Goal: Task Accomplishment & Management: Complete application form

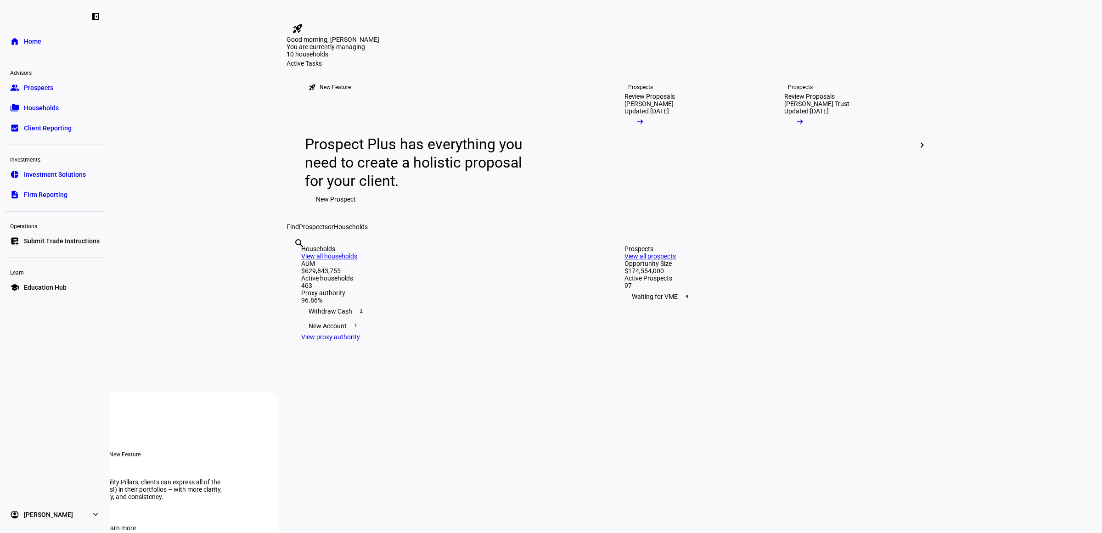
scroll to position [574, 0]
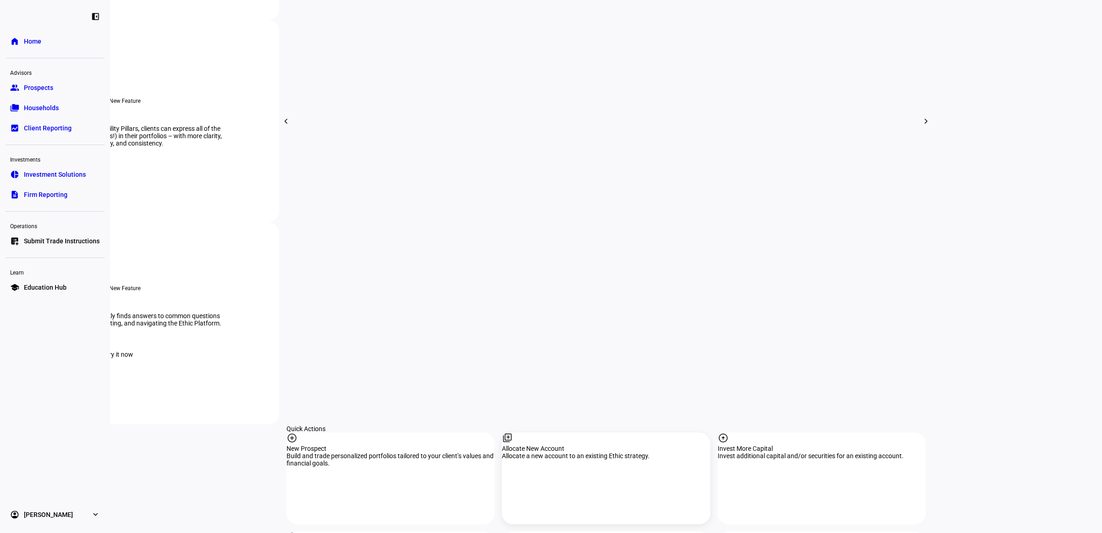
click at [610, 452] on div "Allocate a new account to an existing Ethic strategy." at bounding box center [606, 455] width 208 height 7
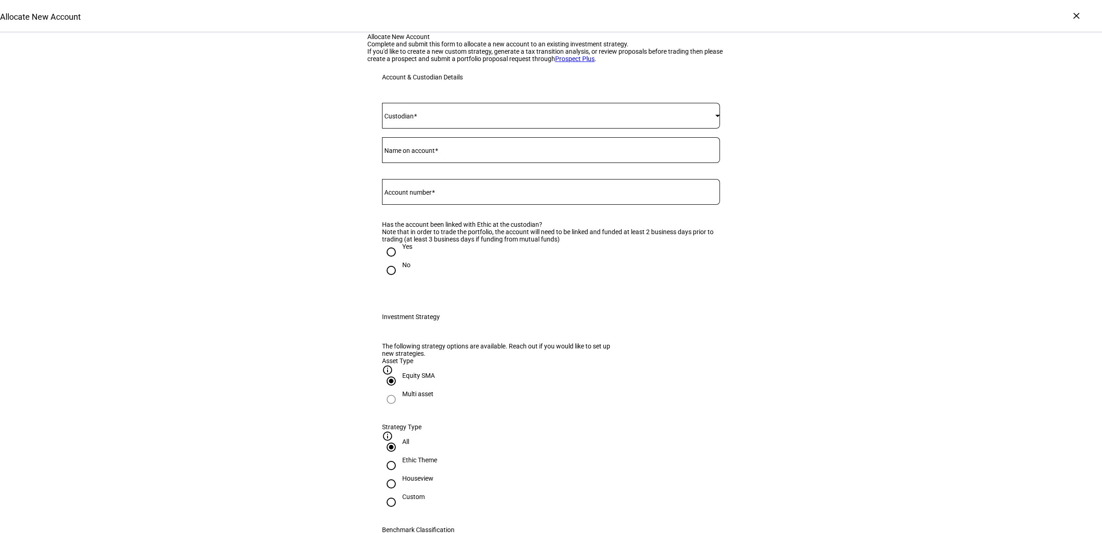
drag, startPoint x: 948, startPoint y: 216, endPoint x: 901, endPoint y: 219, distance: 47.4
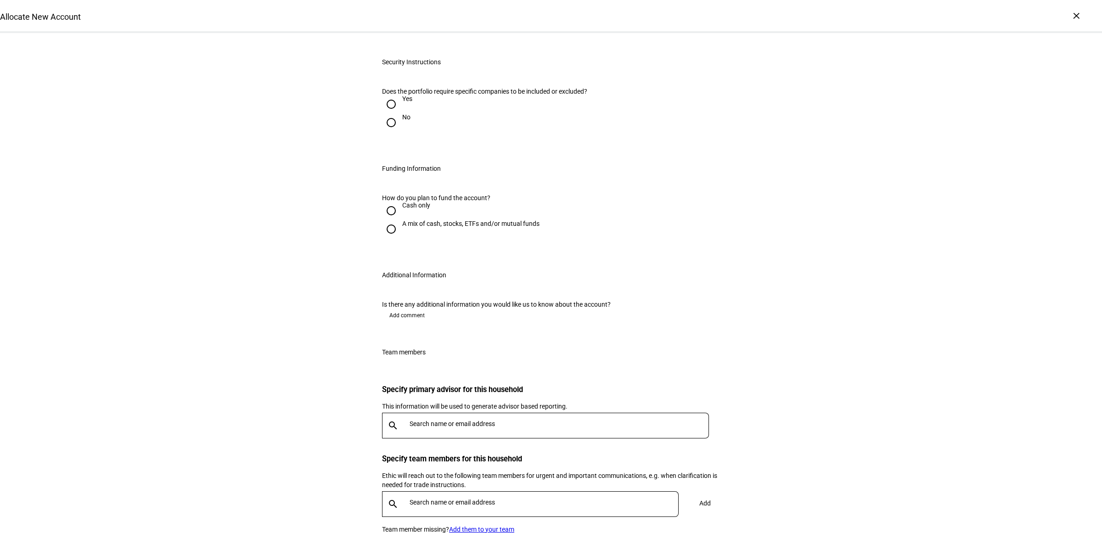
scroll to position [791, 0]
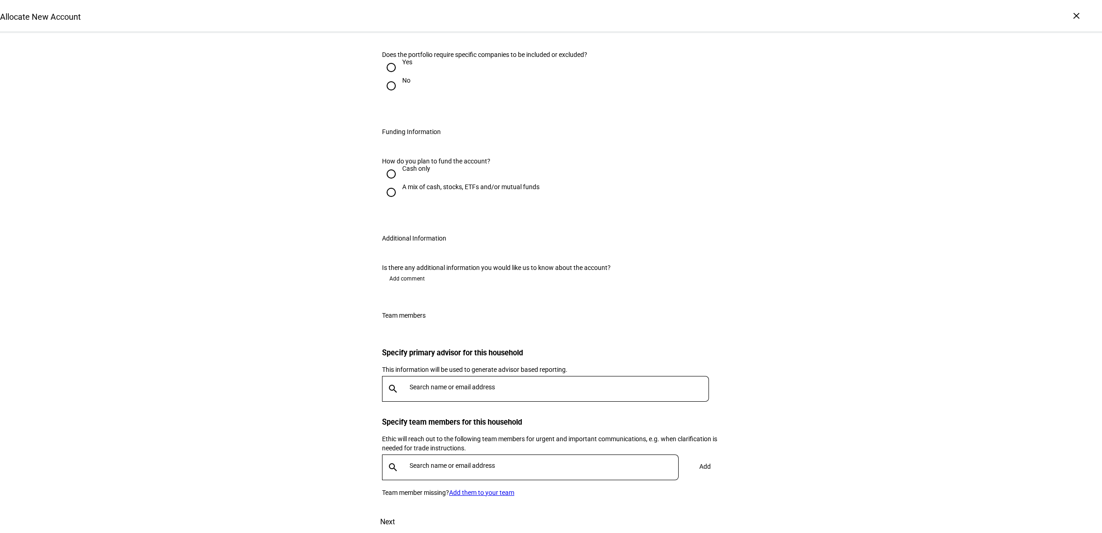
click at [406, 183] on div "A mix of cash, stocks, ETFs and/or mutual funds" at bounding box center [470, 186] width 137 height 7
click at [401, 183] on input "A mix of cash, stocks, ETFs and/or mutual funds" at bounding box center [391, 192] width 18 height 18
radio input "true"
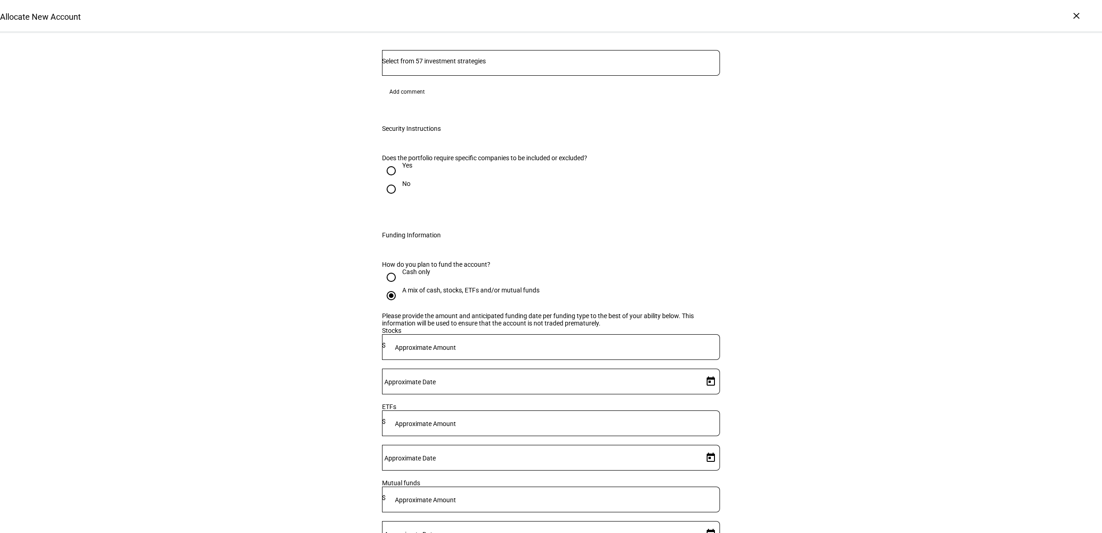
scroll to position [562, 0]
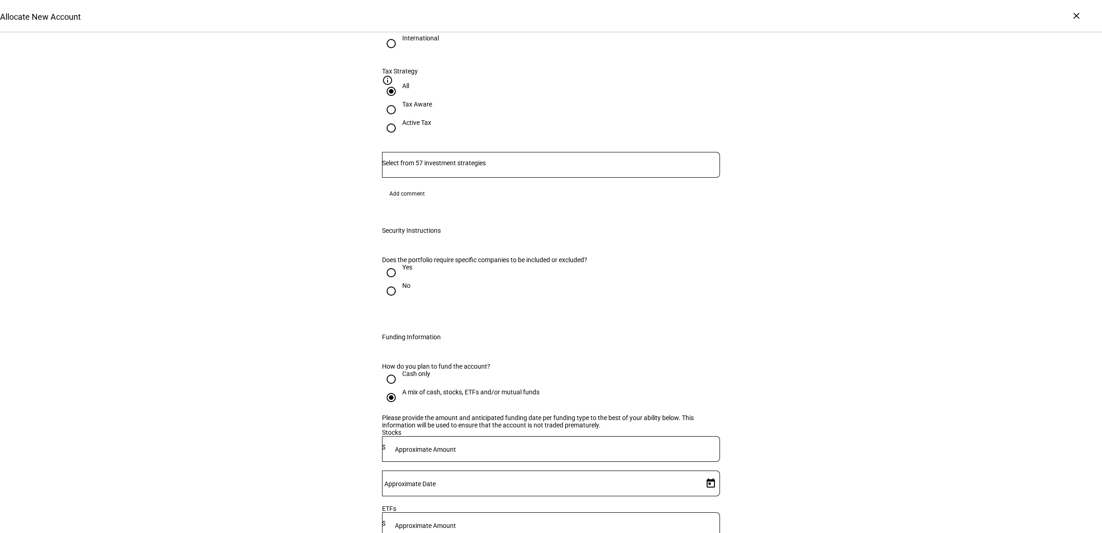
type textarea "Please implement gain neutrally."
click at [404, 264] on div "Yes" at bounding box center [407, 267] width 10 height 7
click at [401, 264] on input "Yes" at bounding box center [391, 273] width 18 height 18
radio input "true"
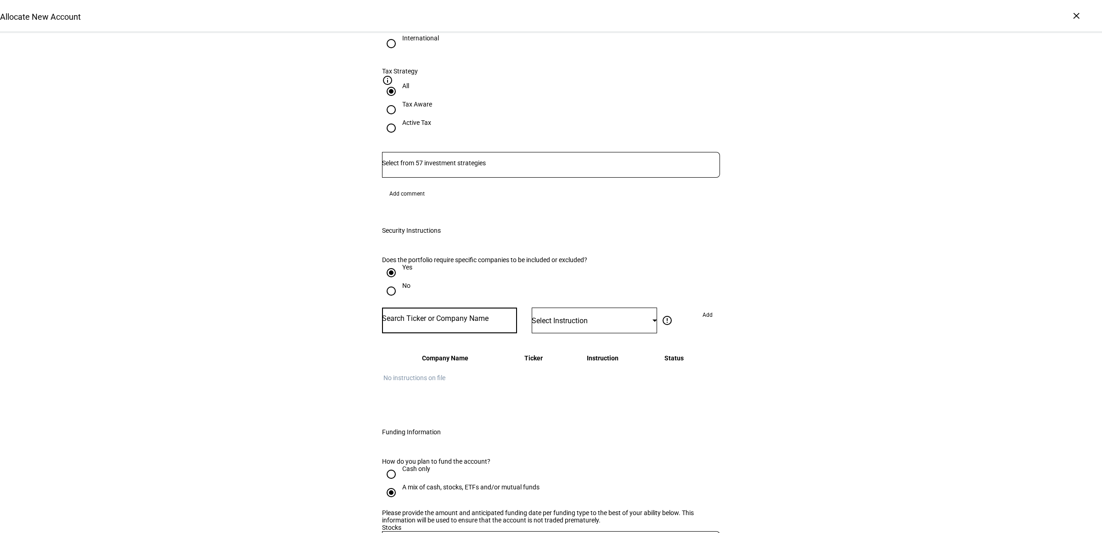
click at [433, 315] on input "Number" at bounding box center [449, 318] width 135 height 7
type input "cat"
click at [428, 252] on div "CAT ERPILLAR INC" at bounding box center [416, 254] width 61 height 11
click at [585, 308] on div "Select Instruction" at bounding box center [594, 321] width 125 height 26
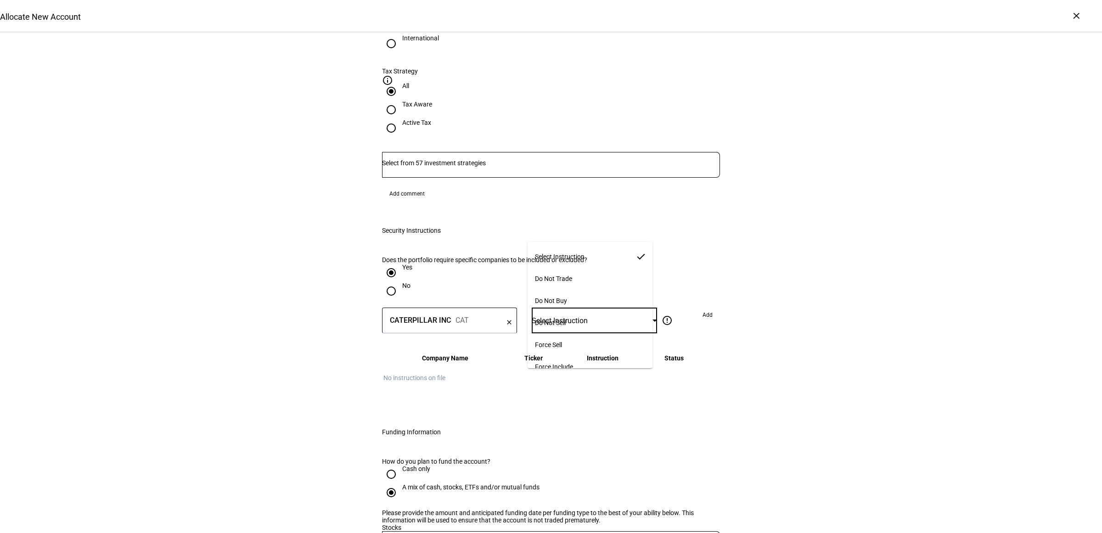
click at [567, 297] on span "Do Not Buy" at bounding box center [551, 300] width 32 height 7
click at [706, 308] on span "Add" at bounding box center [708, 315] width 10 height 15
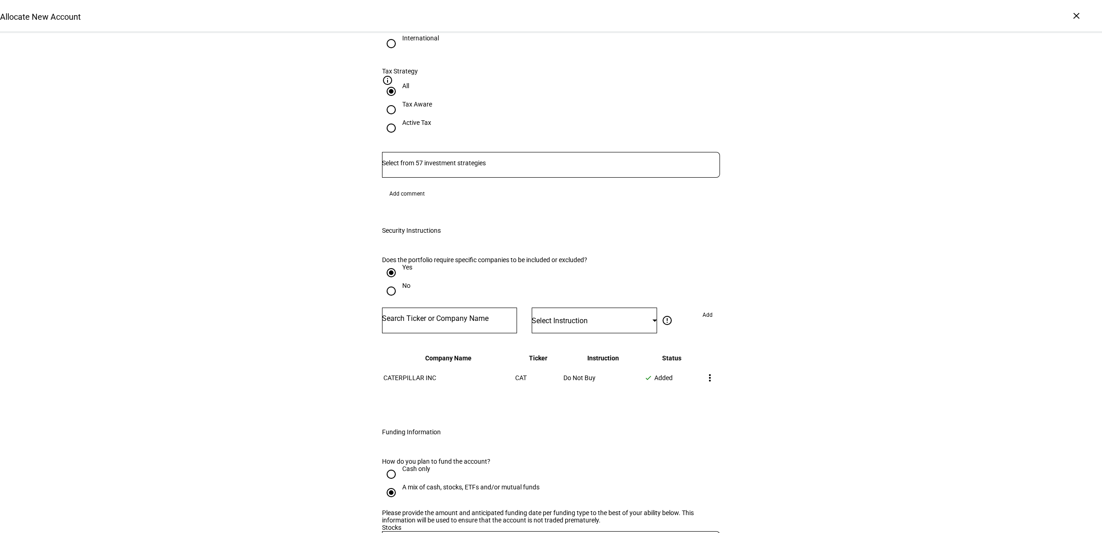
click at [851, 339] on div "Allocate New Account Complete and submit this form to allocate a new account to…" at bounding box center [551, 340] width 1102 height 1739
click at [1073, 230] on div "Allocate New Account Complete and submit this form to allocate a new account to…" at bounding box center [551, 340] width 1102 height 1739
click at [444, 308] on div at bounding box center [449, 321] width 135 height 26
type input "wmt"
click at [421, 258] on div "WALMART INC" at bounding box center [411, 254] width 50 height 11
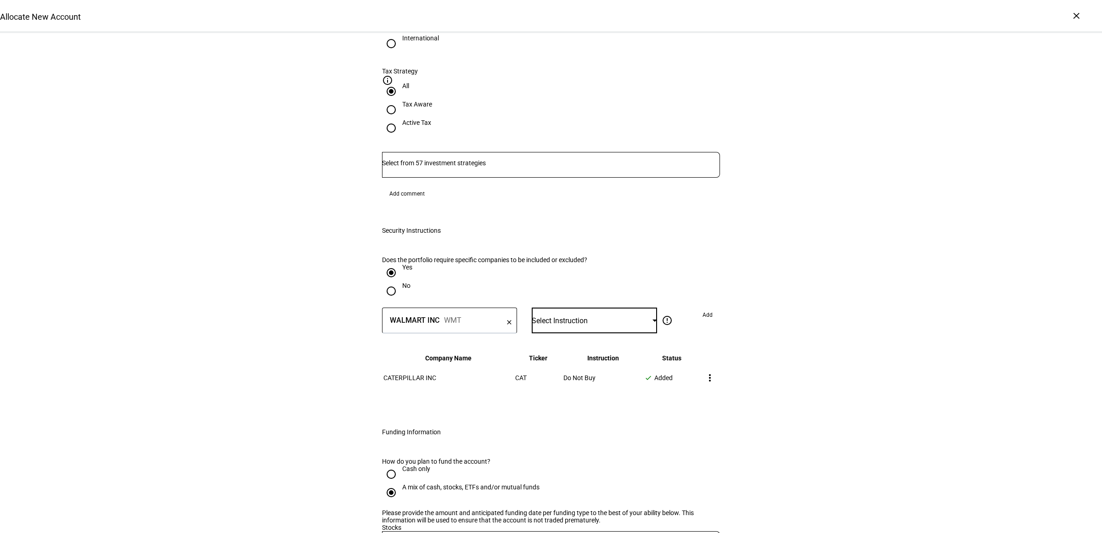
click at [559, 316] on span "Select Instruction" at bounding box center [560, 320] width 56 height 9
click at [561, 297] on span "Do Not Buy" at bounding box center [551, 300] width 32 height 7
click at [706, 308] on div "error_outline Do not trade Restrict the account from selling and buying these s…" at bounding box center [688, 321] width 63 height 26
click at [695, 308] on span at bounding box center [707, 315] width 25 height 15
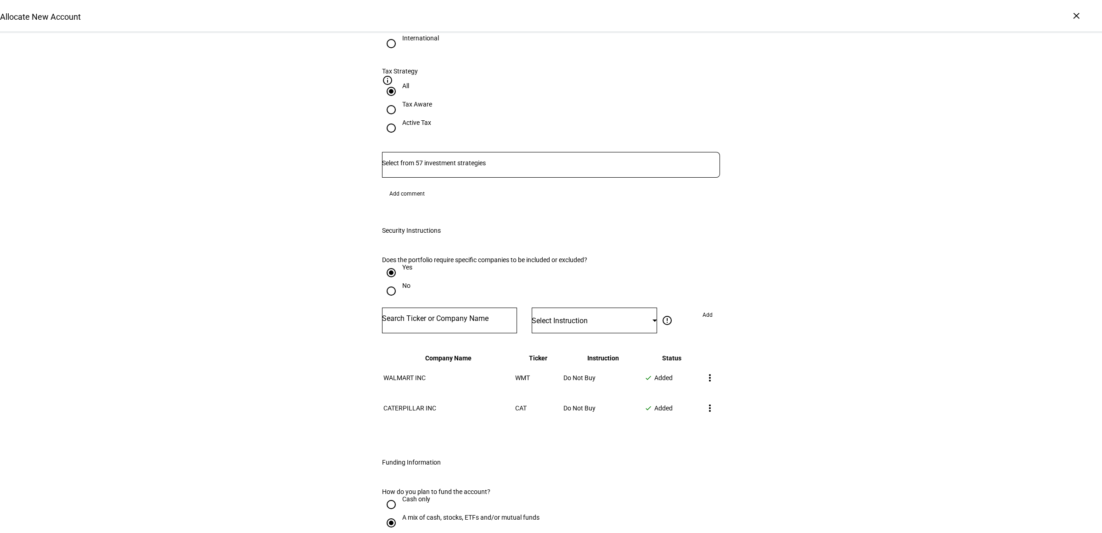
click at [824, 270] on div "Allocate New Account Complete and submit this form to allocate a new account to…" at bounding box center [551, 355] width 1102 height 1769
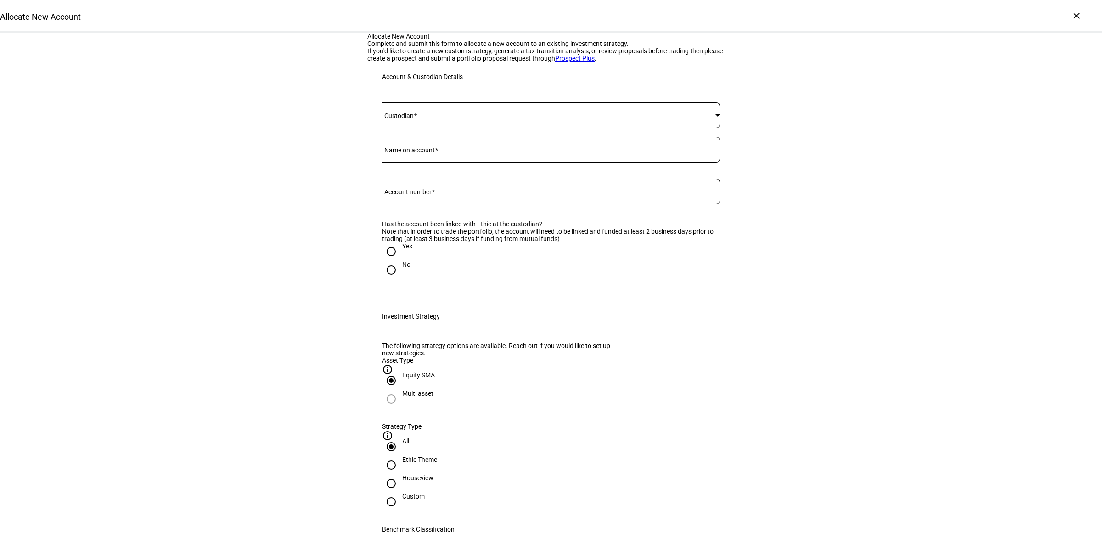
scroll to position [0, 0]
click at [441, 119] on span at bounding box center [548, 115] width 333 height 7
click at [412, 340] on mat-option "[PERSON_NAME]" at bounding box center [546, 344] width 337 height 22
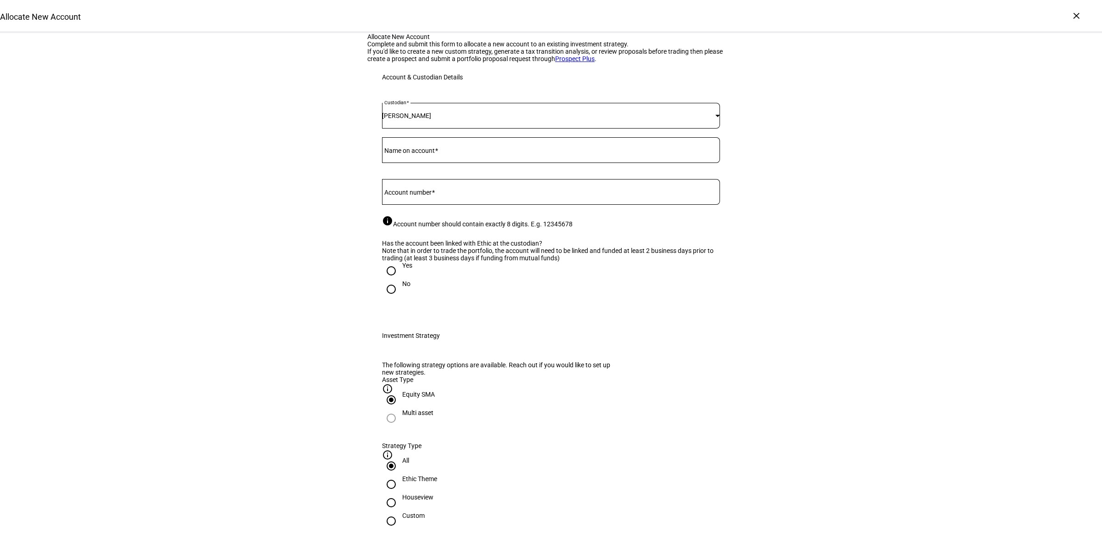
click at [419, 205] on div at bounding box center [551, 192] width 338 height 26
paste input "49852734"
type input "49852734"
click at [438, 154] on span at bounding box center [436, 150] width 3 height 7
click at [439, 152] on input "Name on account" at bounding box center [551, 148] width 338 height 7
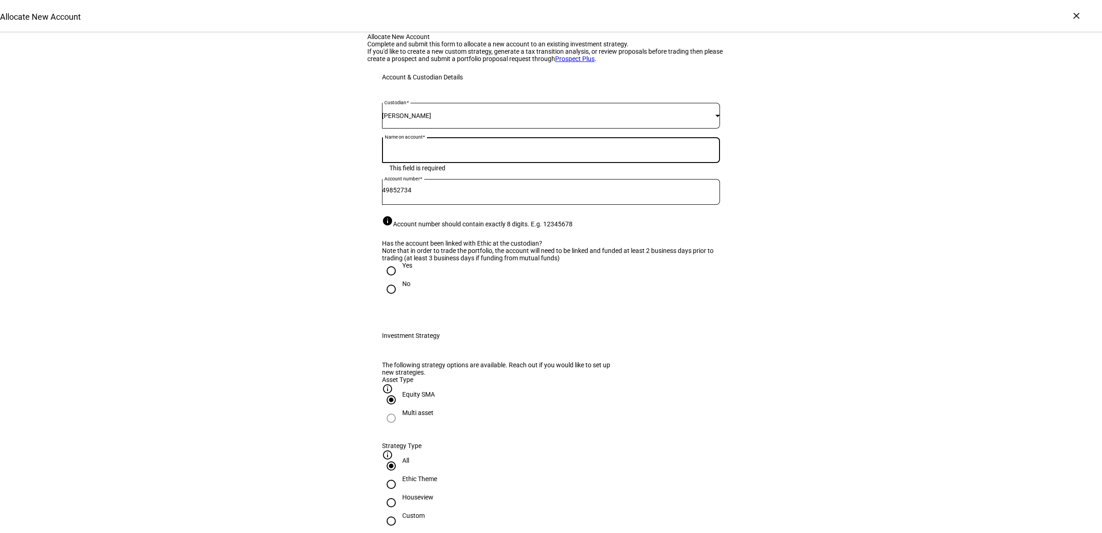
click at [402, 163] on div "Name on account" at bounding box center [551, 150] width 338 height 26
type input "[PERSON_NAME] & [PERSON_NAME]"
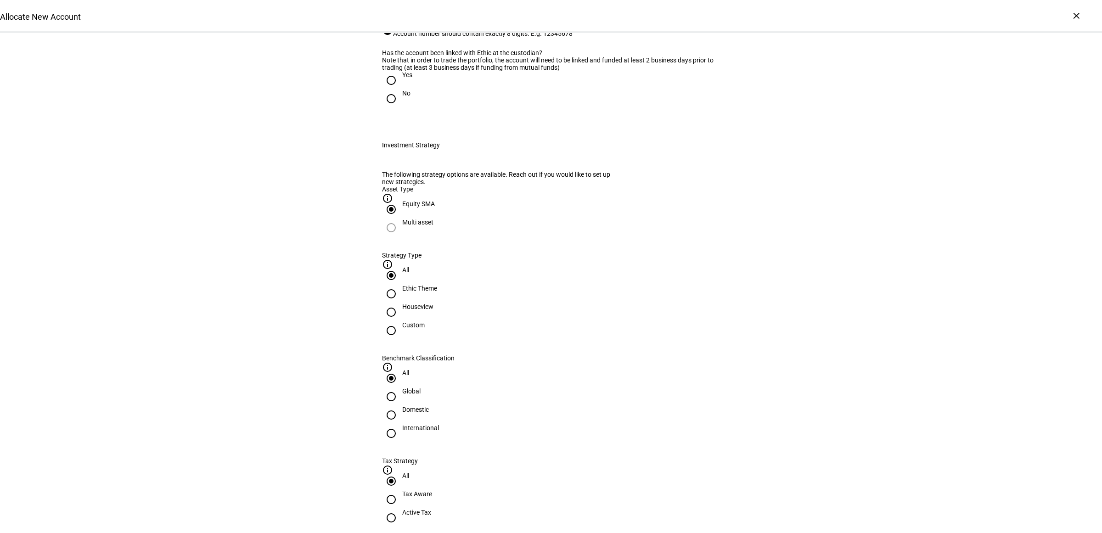
scroll to position [287, 0]
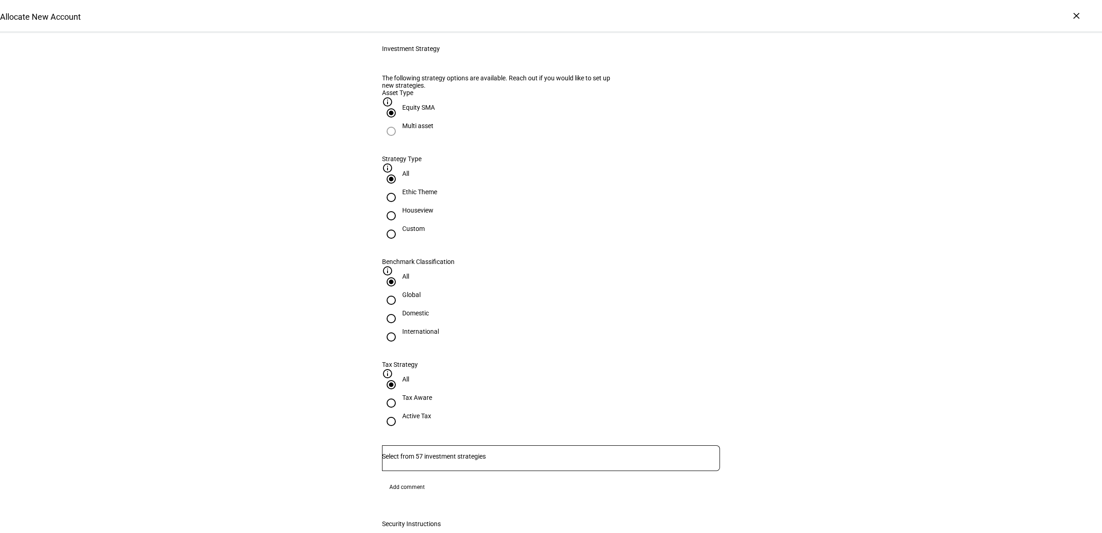
radio input "true"
click at [434, 214] on div "Houseview" at bounding box center [417, 210] width 31 height 7
click at [401, 225] on input "Houseview" at bounding box center [391, 216] width 18 height 18
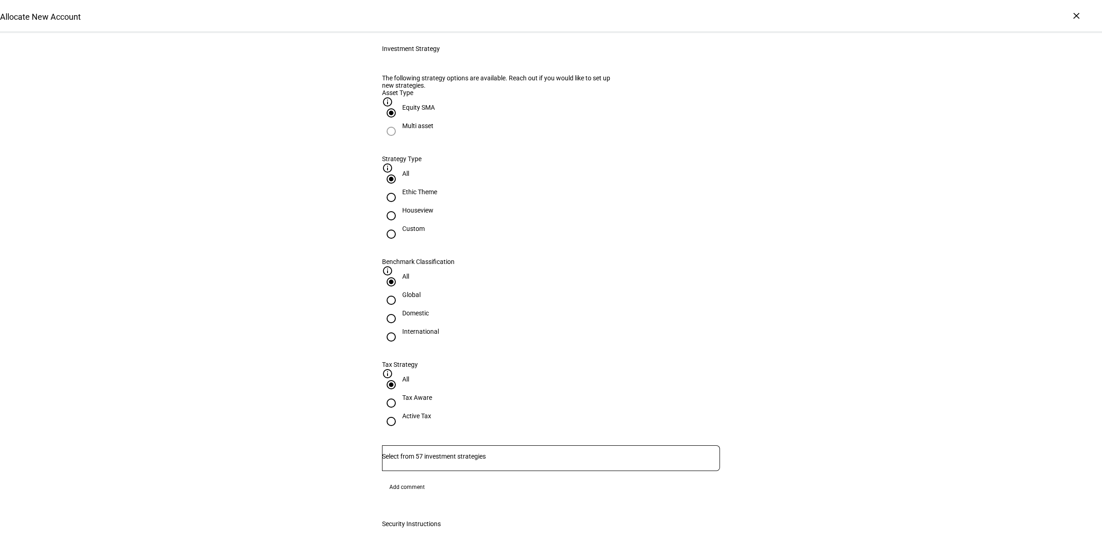
radio input "true"
drag, startPoint x: 566, startPoint y: 317, endPoint x: 618, endPoint y: 311, distance: 51.9
click at [439, 328] on div "International" at bounding box center [420, 336] width 37 height 17
click at [401, 328] on input "International" at bounding box center [391, 337] width 18 height 18
radio input "true"
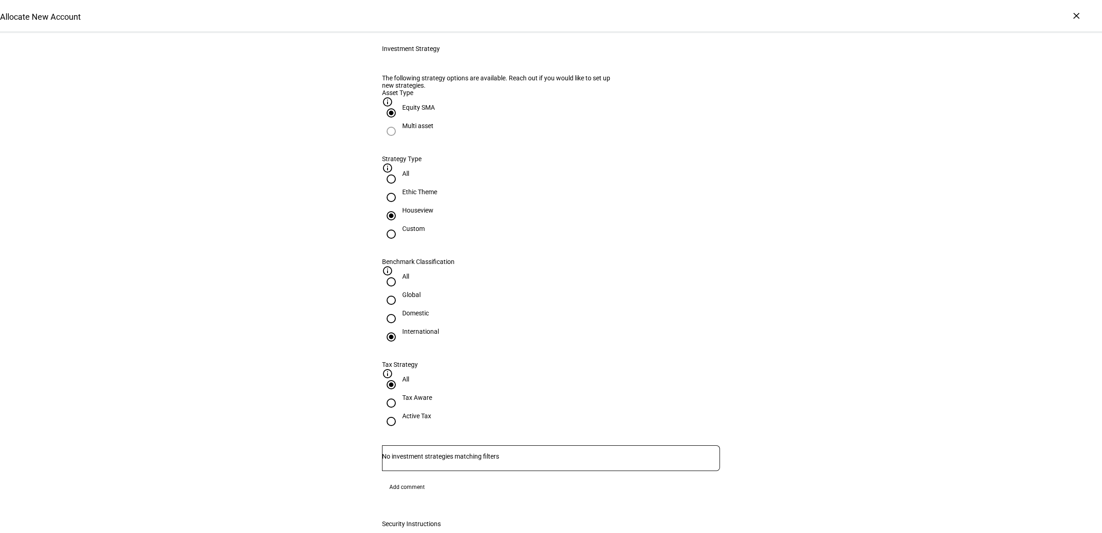
click at [402, 308] on div at bounding box center [391, 319] width 22 height 22
radio input "true"
click at [431, 412] on div "Active Tax" at bounding box center [416, 415] width 29 height 7
click at [401, 412] on input "Active Tax" at bounding box center [391, 421] width 18 height 18
radio input "true"
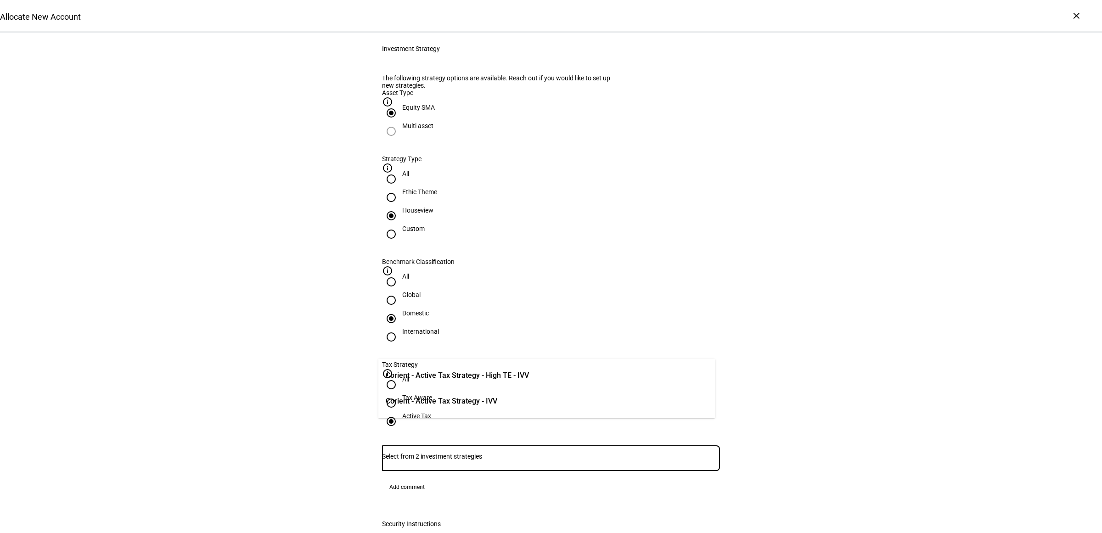
click at [462, 453] on input "Number" at bounding box center [551, 456] width 338 height 7
click at [438, 403] on span "Corient - Active Tax Strategy - IVV" at bounding box center [442, 401] width 112 height 11
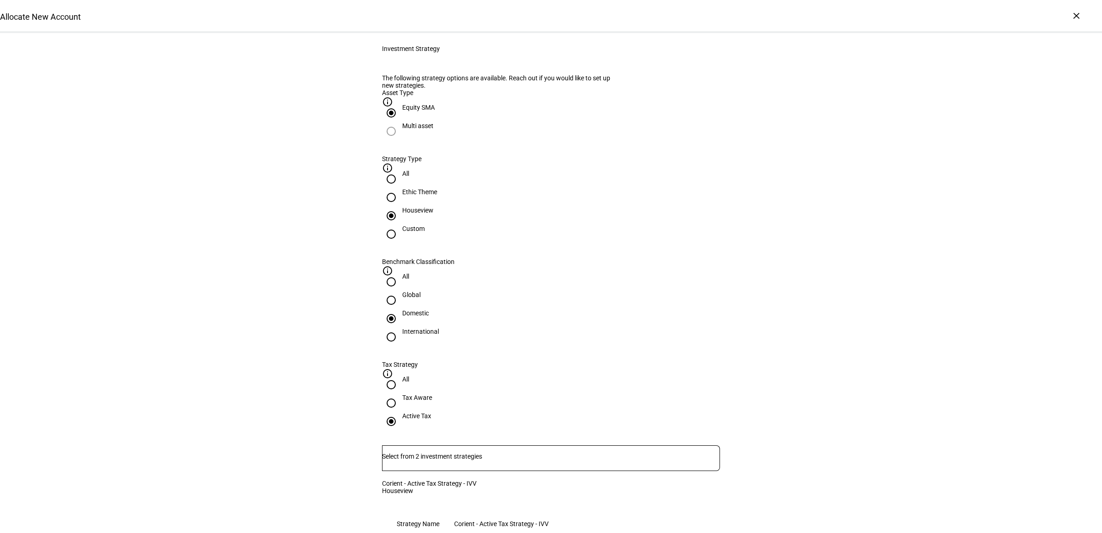
click at [444, 453] on input "Number" at bounding box center [551, 456] width 338 height 7
click at [482, 373] on span "Corient - Active Tax Strategy - High TE - IVV" at bounding box center [457, 375] width 143 height 11
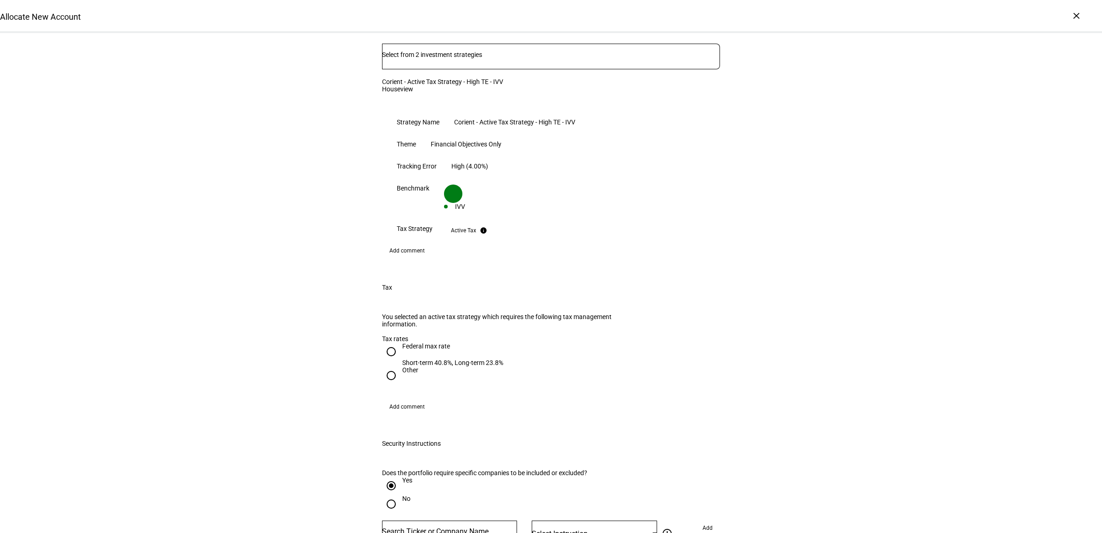
click at [392, 343] on input "Federal max rate Short-term 40.8%, Long-term 23.8%" at bounding box center [391, 352] width 18 height 18
radio input "true"
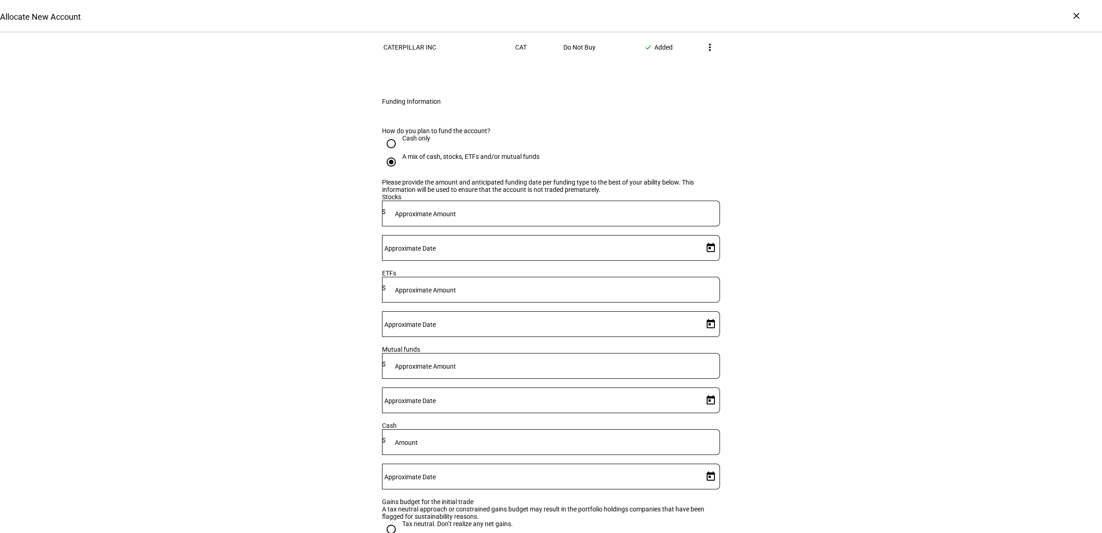
scroll to position [1493, 0]
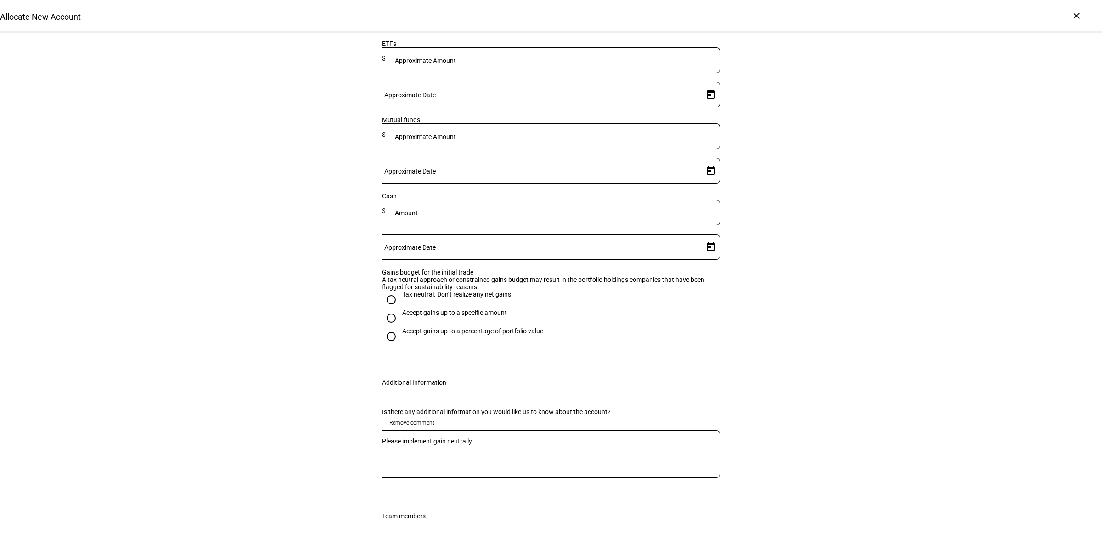
click at [416, 309] on div "Accept gains up to a specific amount" at bounding box center [454, 312] width 105 height 7
click at [401, 309] on input "Accept gains up to a specific amount" at bounding box center [391, 318] width 18 height 18
radio input "true"
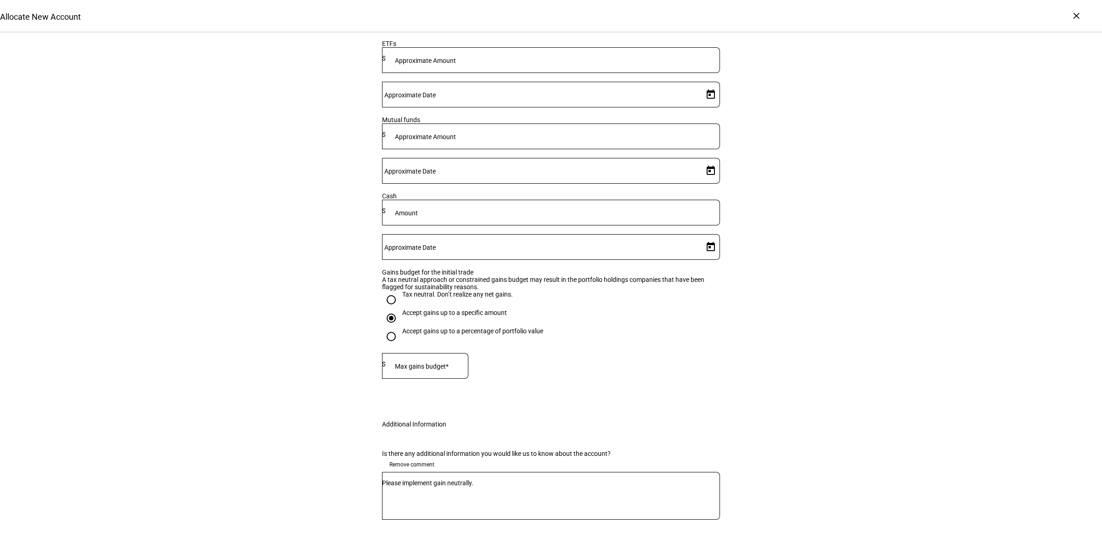
drag, startPoint x: 419, startPoint y: 169, endPoint x: 544, endPoint y: 215, distance: 133.1
click at [420, 291] on div "Tax neutral. Don’t realize any net gains." at bounding box center [457, 294] width 111 height 7
click at [717, 270] on div "How do you plan to fund the account? Cash only A mix of cash, stocks, ETFs and/…" at bounding box center [550, 148] width 367 height 523
click at [396, 289] on div at bounding box center [391, 300] width 22 height 22
radio input "true"
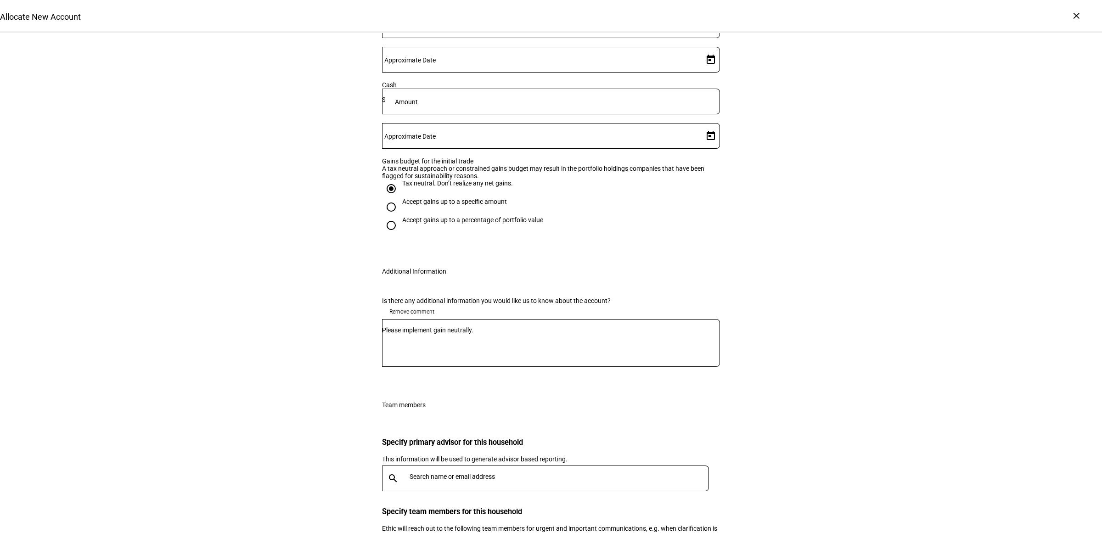
scroll to position [1656, 0]
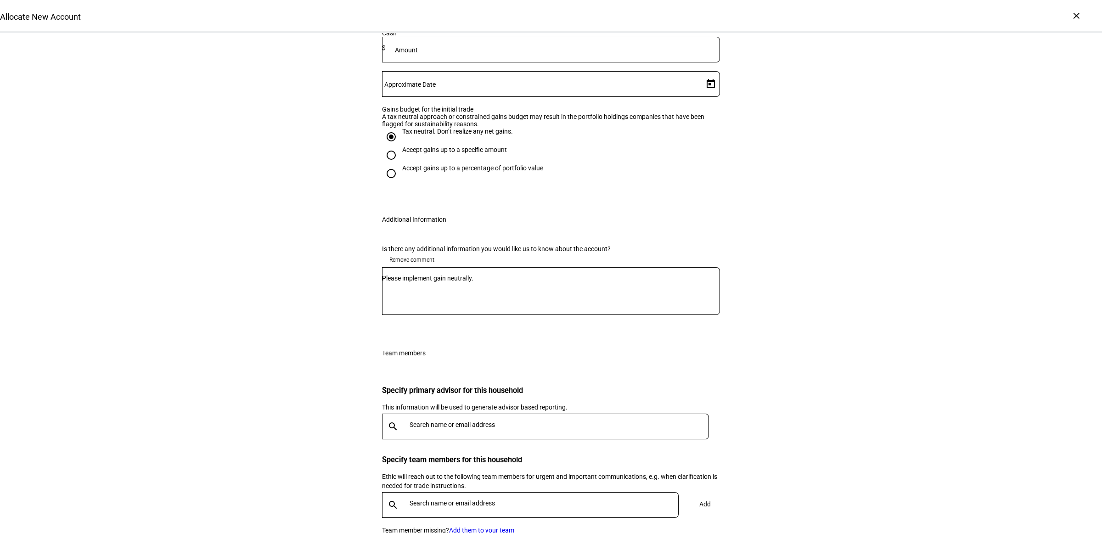
click at [469, 421] on input "text" at bounding box center [561, 424] width 303 height 7
type input "[PERSON_NAME]"
click at [463, 367] on div "[PERSON_NAME]" at bounding box center [512, 365] width 200 height 9
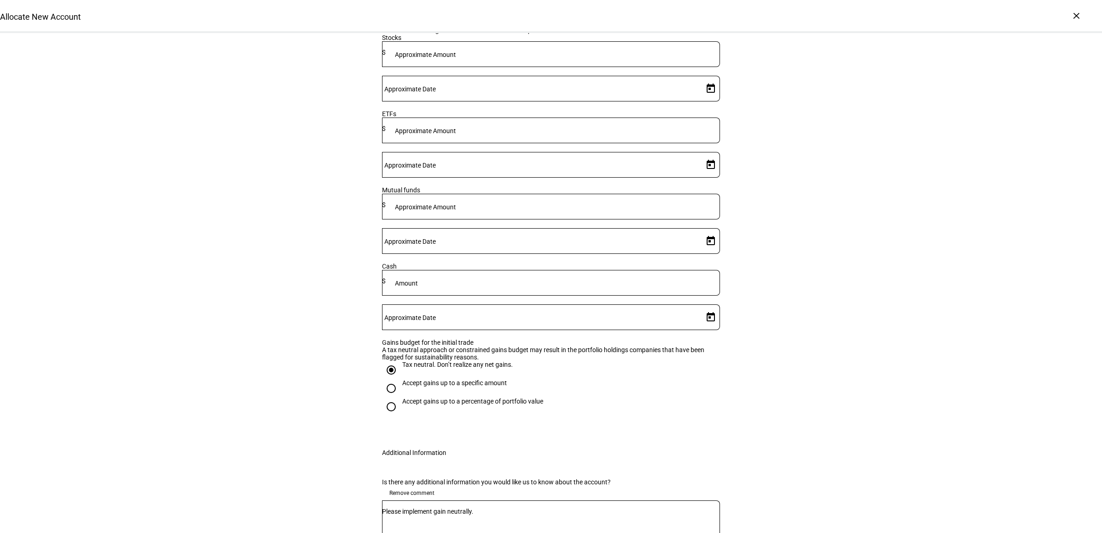
scroll to position [1350, 0]
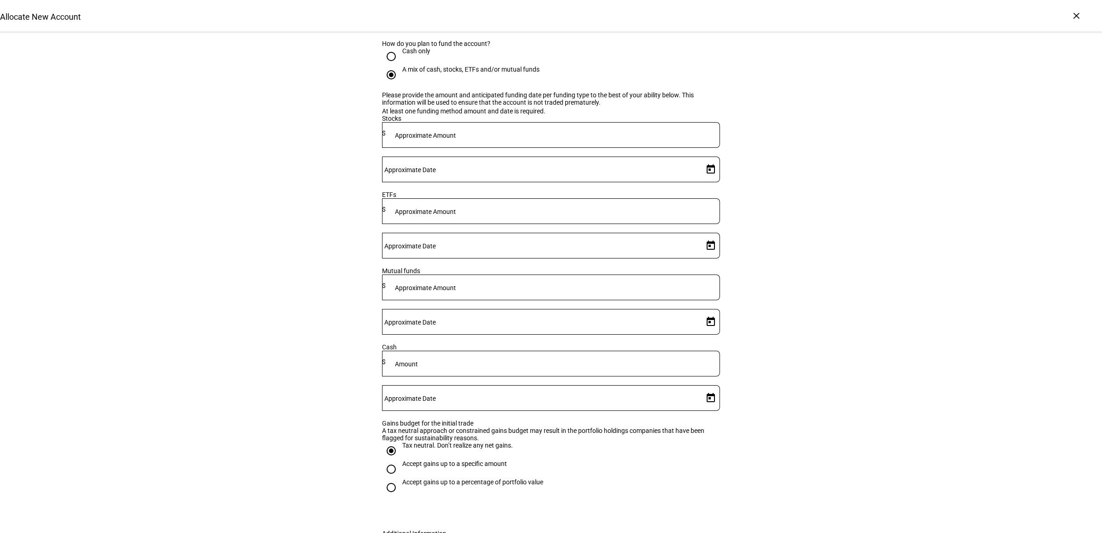
click at [456, 284] on mat-label "Approximate Amount" at bounding box center [425, 287] width 61 height 7
click at [519, 198] on div at bounding box center [553, 211] width 334 height 26
click at [522, 144] on div at bounding box center [553, 135] width 334 height 26
type input "1,140,000"
click at [700, 158] on span "Open calendar" at bounding box center [711, 169] width 22 height 22
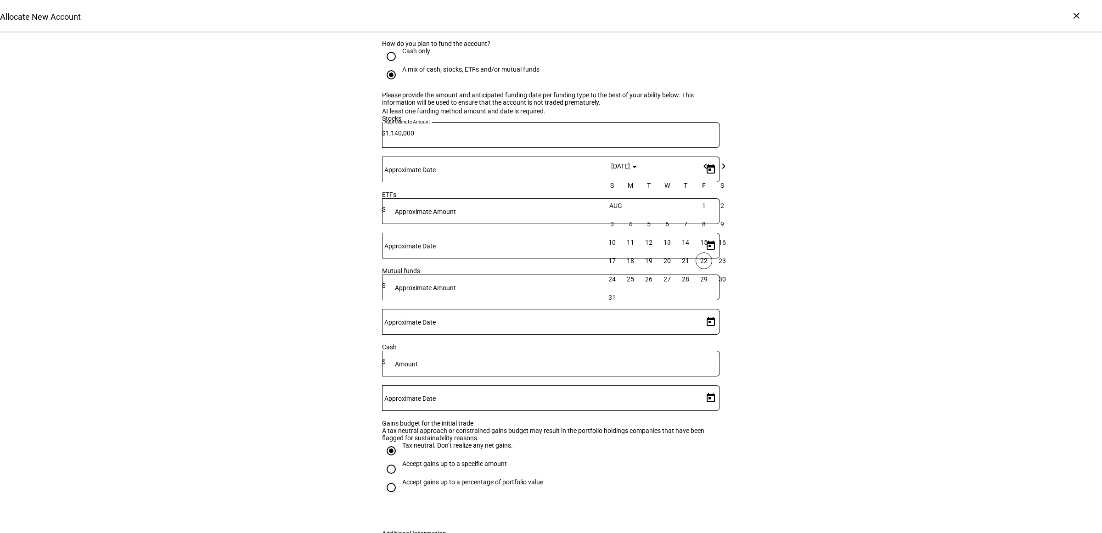
click at [698, 261] on span "22" at bounding box center [704, 261] width 17 height 17
type input "[DATE]"
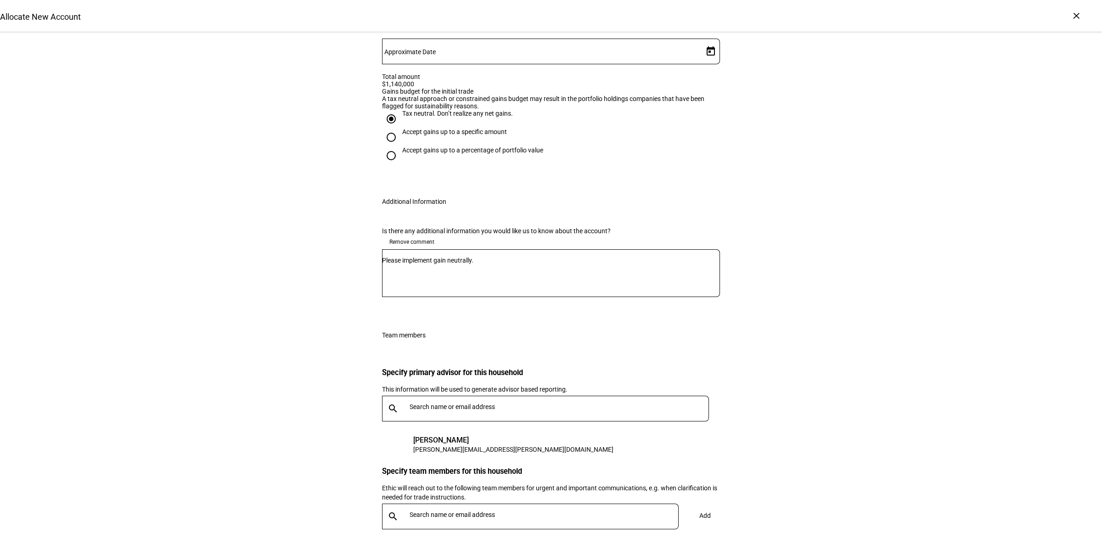
scroll to position [1698, 0]
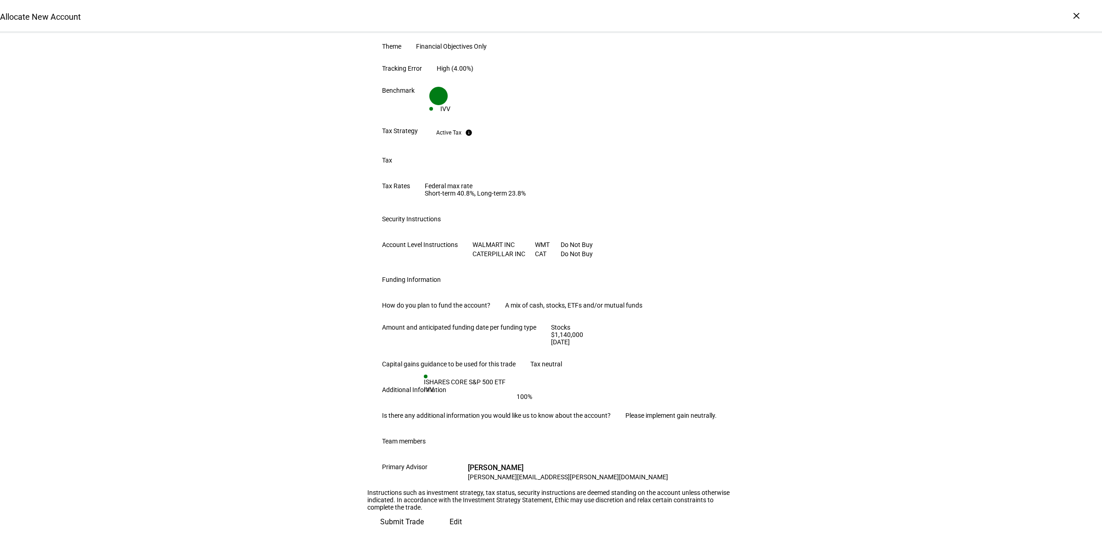
scroll to position [446, 0]
drag, startPoint x: 769, startPoint y: 424, endPoint x: 752, endPoint y: 426, distance: 17.6
click at [769, 424] on div "Review Trade Request One more step - Please review the instructions and click t…" at bounding box center [551, 196] width 1102 height 674
click at [424, 511] on span "Submit Trade" at bounding box center [402, 522] width 44 height 22
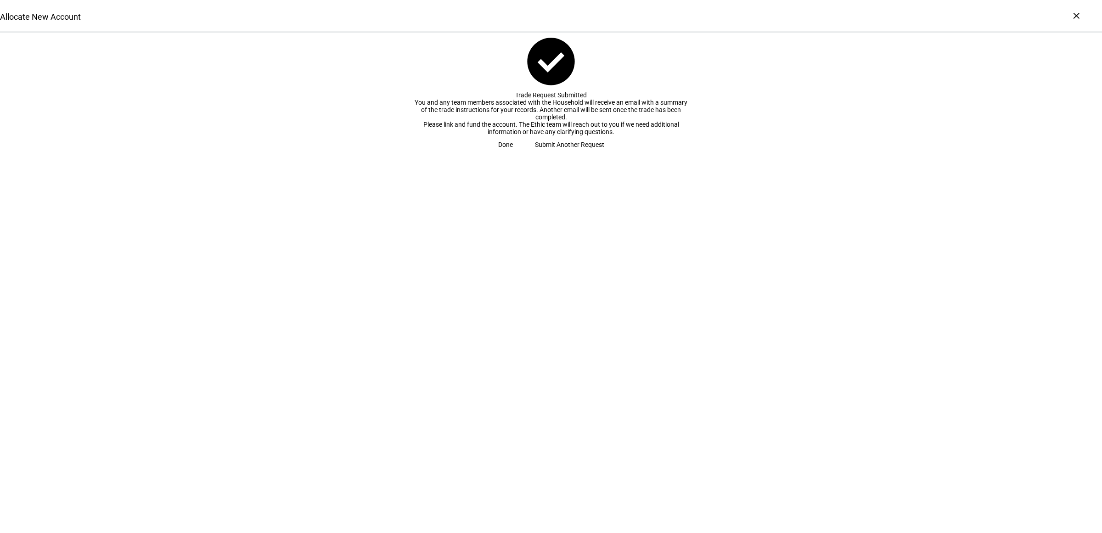
click at [524, 154] on span at bounding box center [505, 144] width 37 height 18
